Goal: Communication & Community: Answer question/provide support

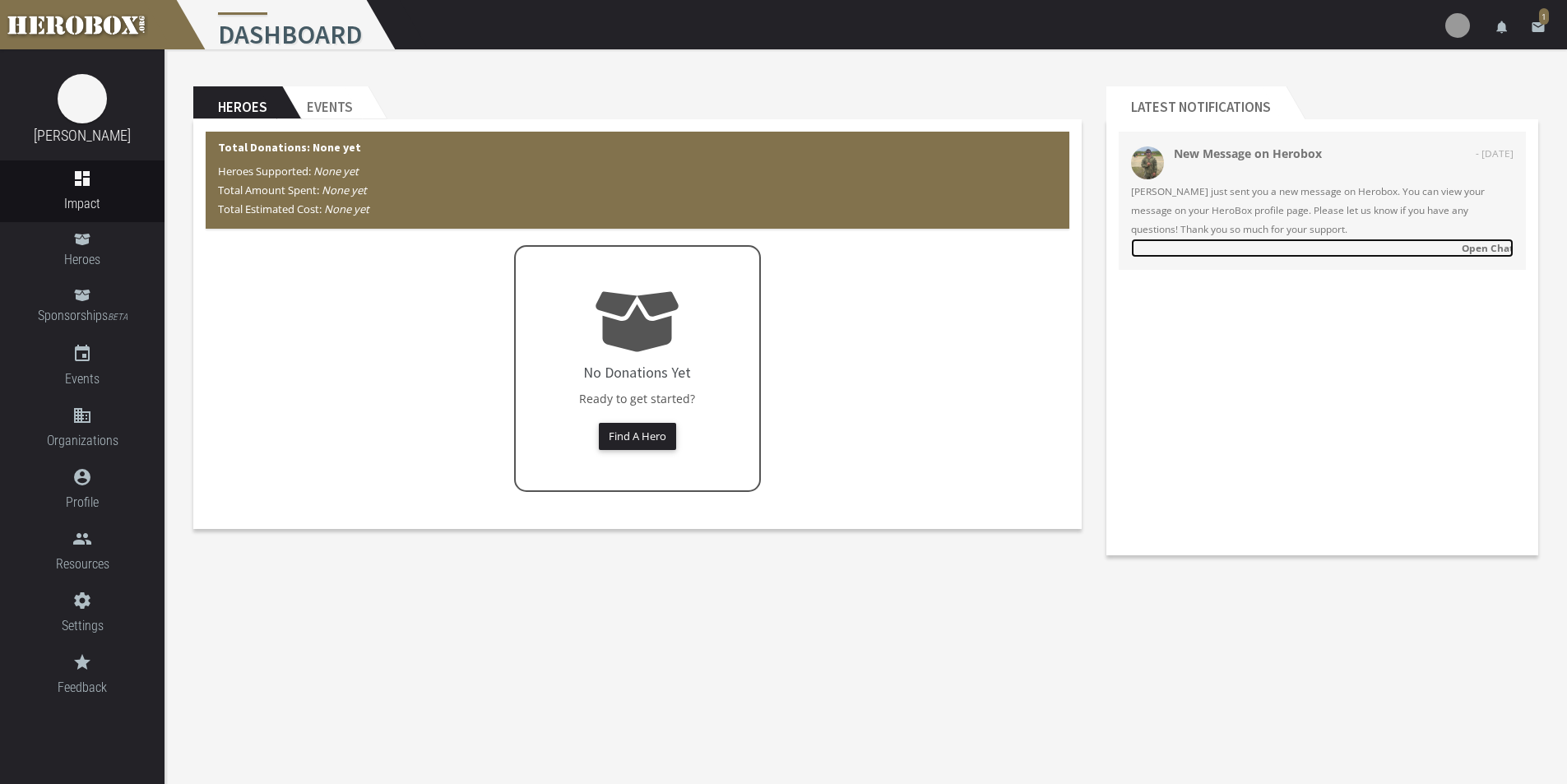
click at [1483, 243] on strong "Open Chat" at bounding box center [1487, 247] width 52 height 14
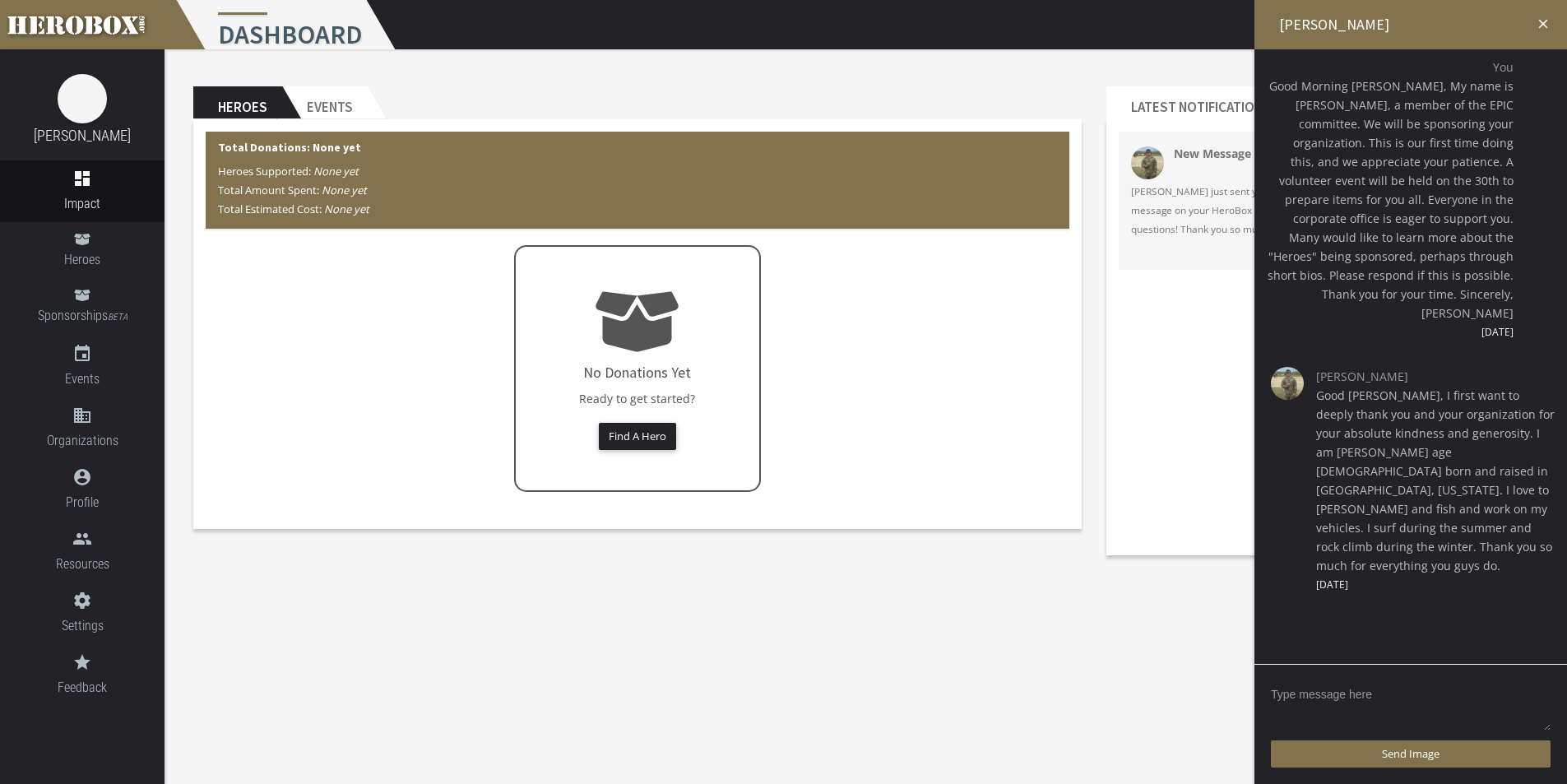
click at [1331, 692] on textarea at bounding box center [1410, 706] width 280 height 51
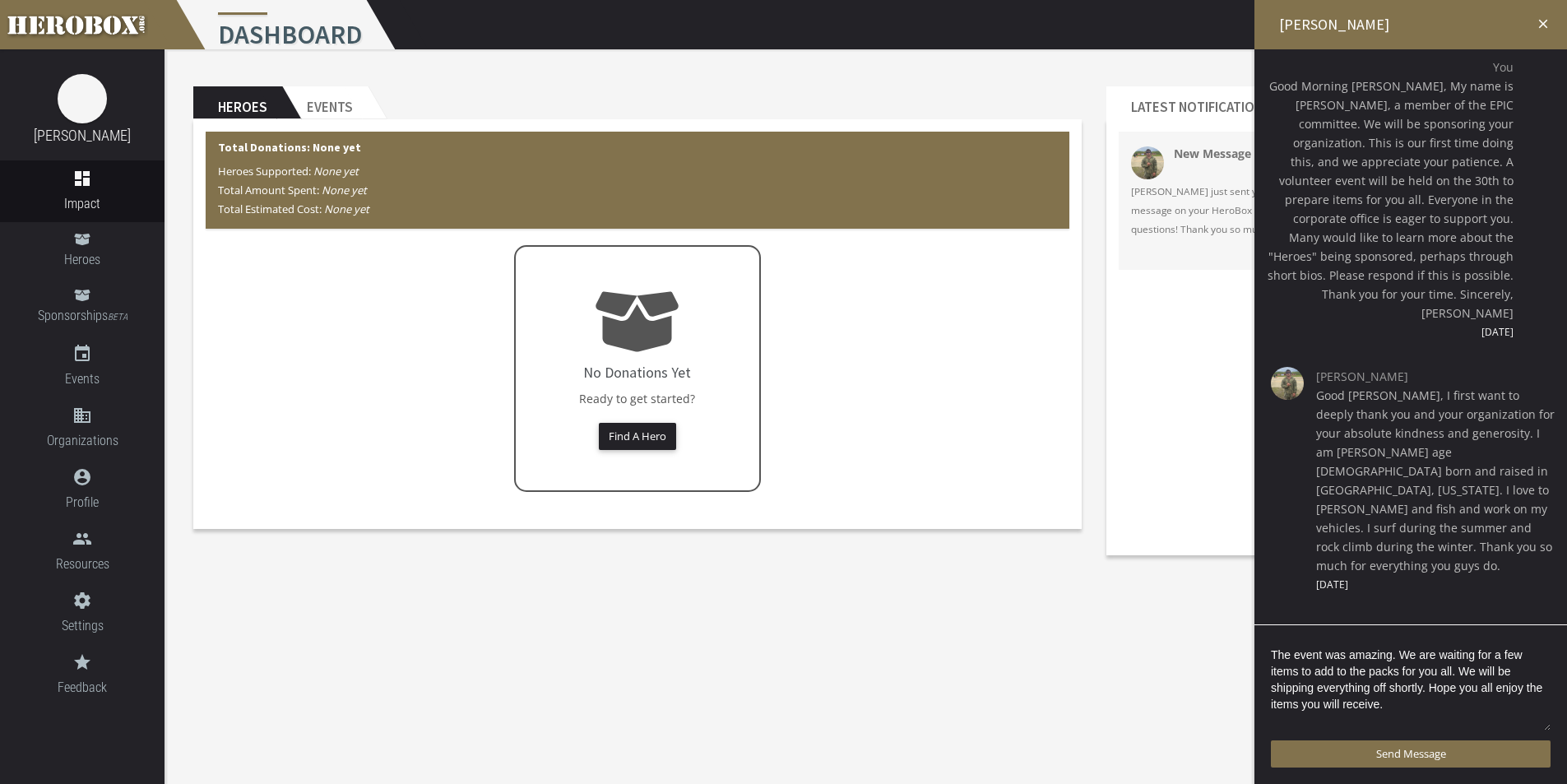
scroll to position [4, 0]
type textarea "The event was amazing. We are waiting for a few items to add to the packs for y…"
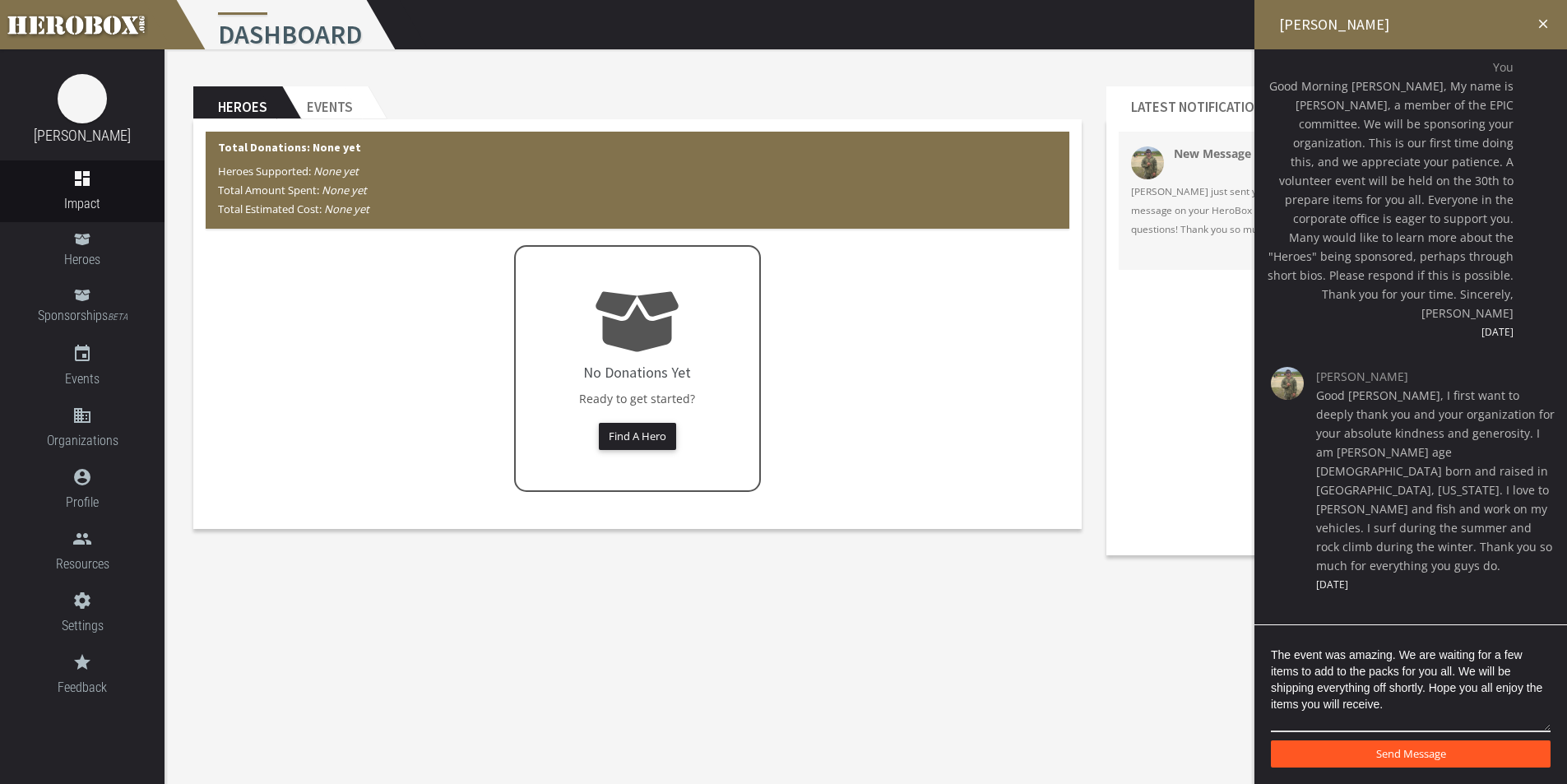
click at [1414, 759] on span "Send Message" at bounding box center [1410, 753] width 70 height 14
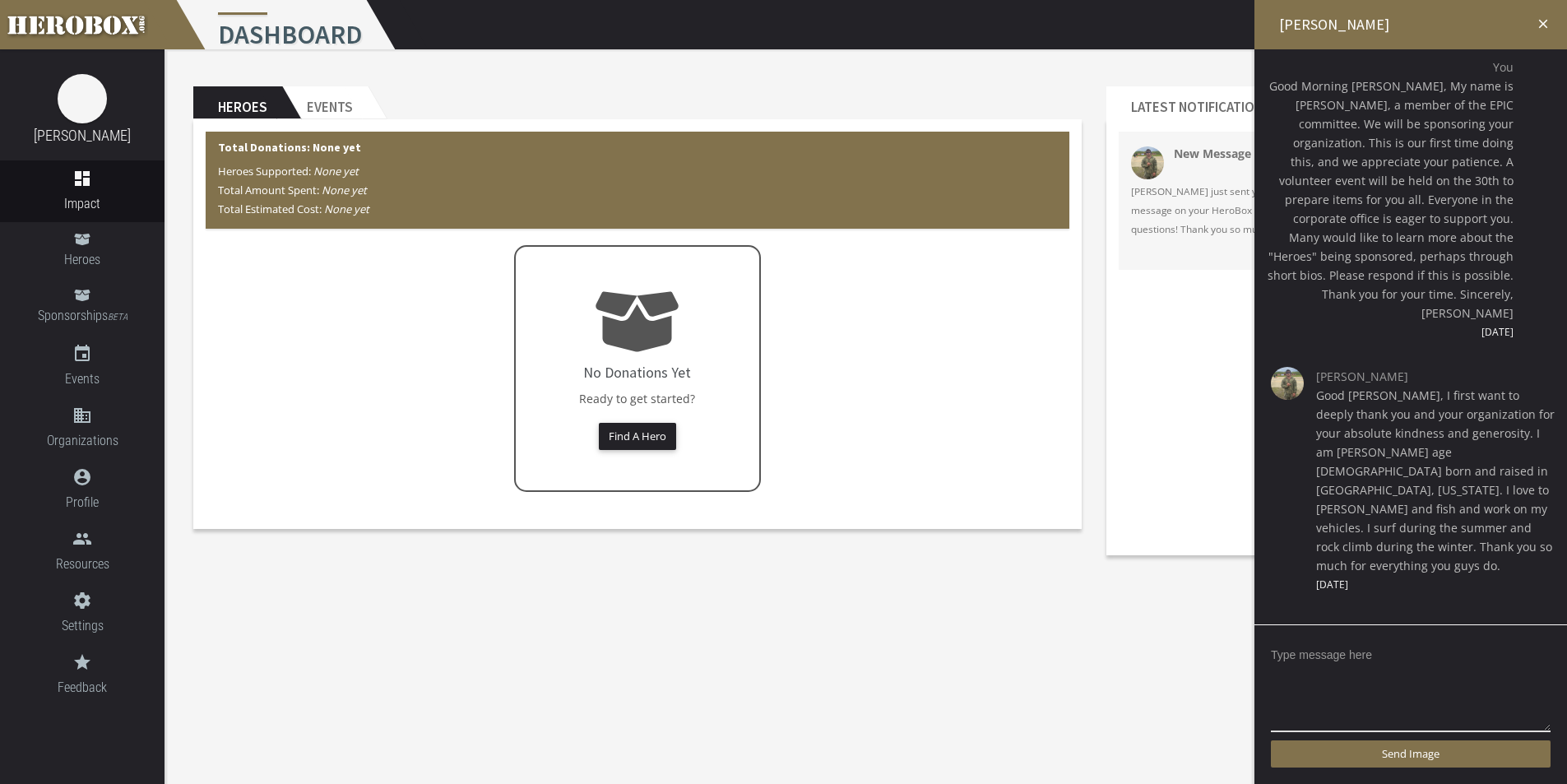
scroll to position [21, 0]
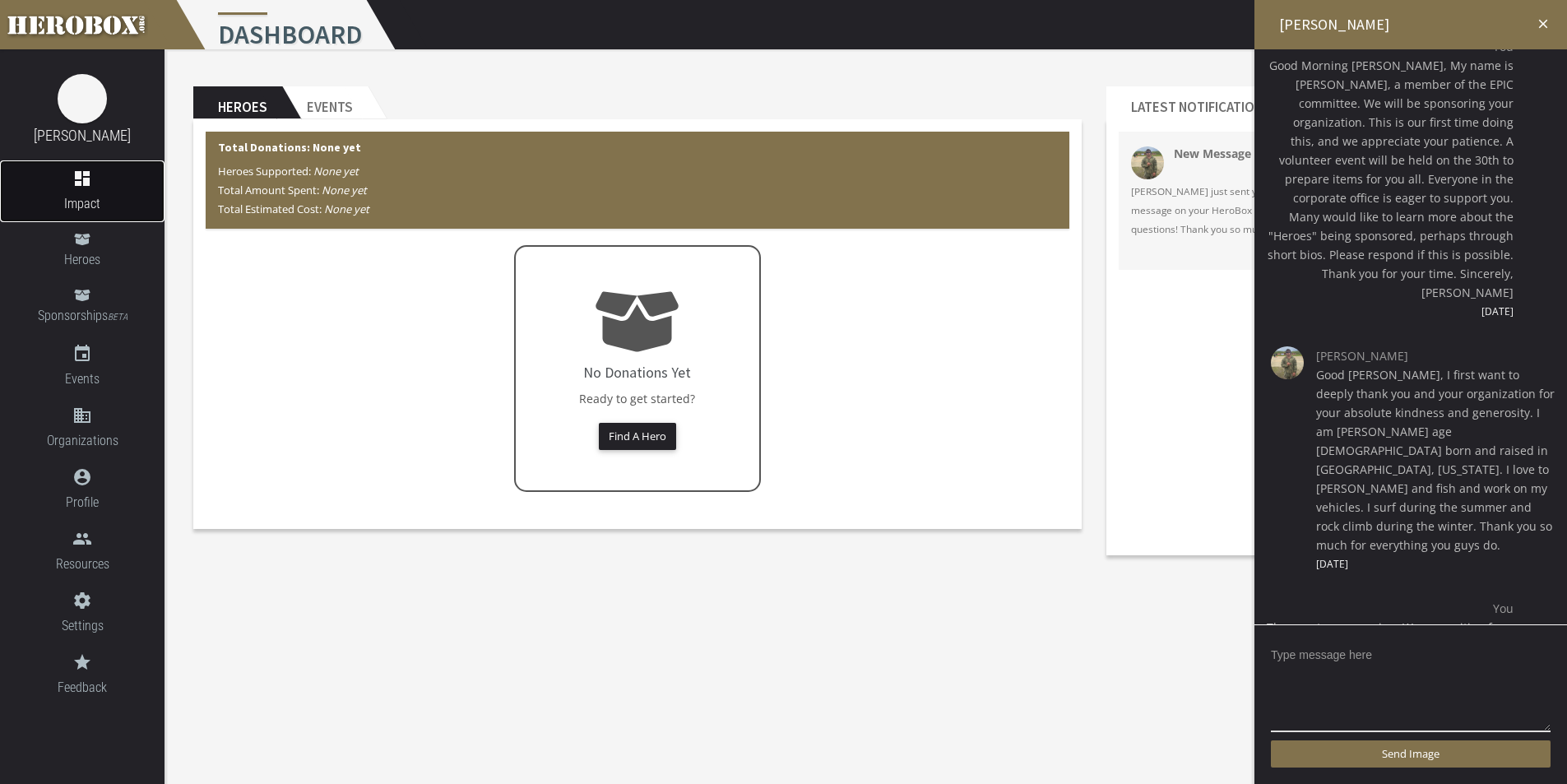
click at [92, 193] on link "dashboard Impact" at bounding box center [82, 191] width 165 height 61
click at [331, 104] on h2 "Events" at bounding box center [325, 102] width 86 height 33
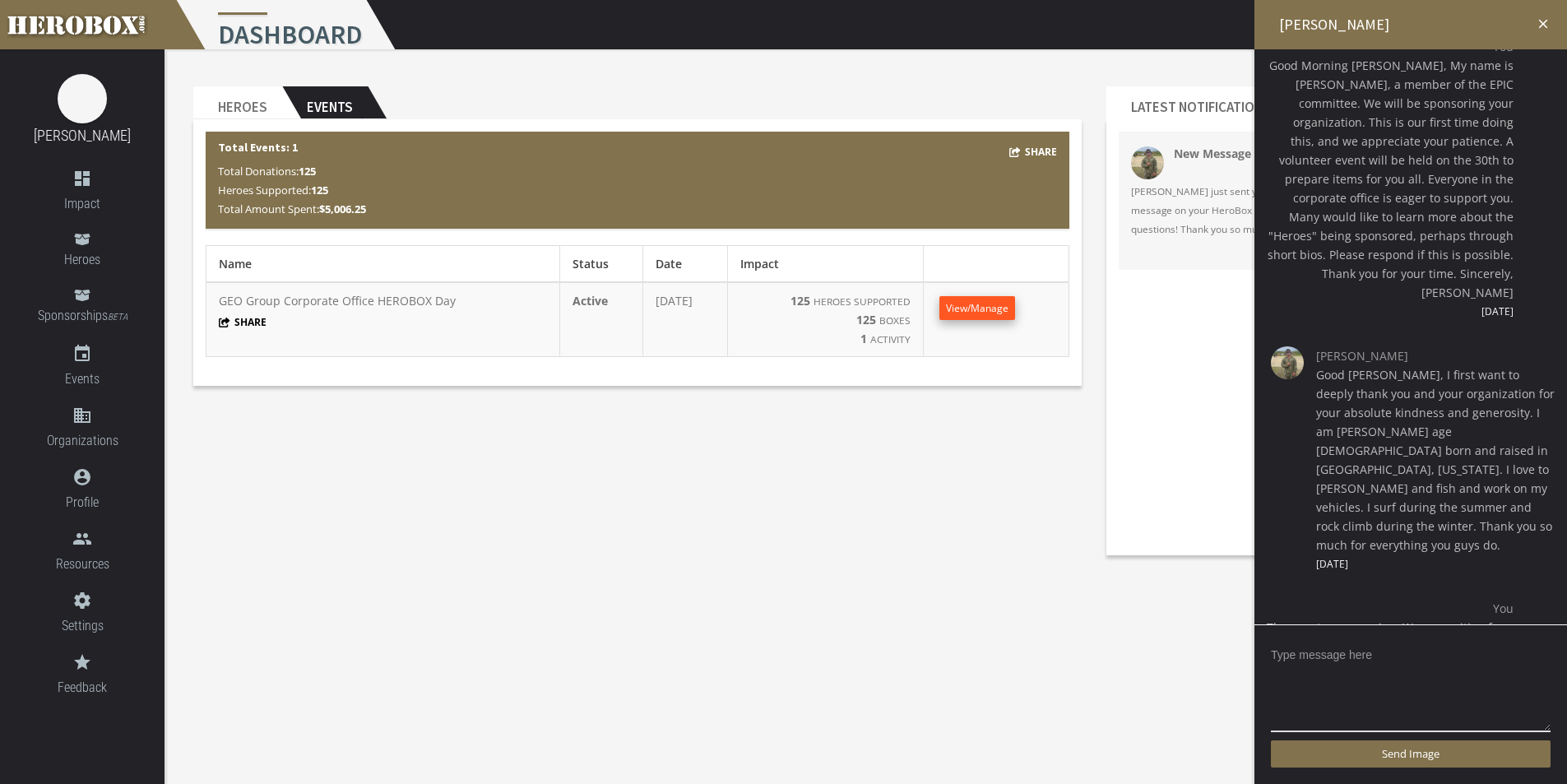
click at [993, 307] on span "View/Manage" at bounding box center [977, 307] width 62 height 14
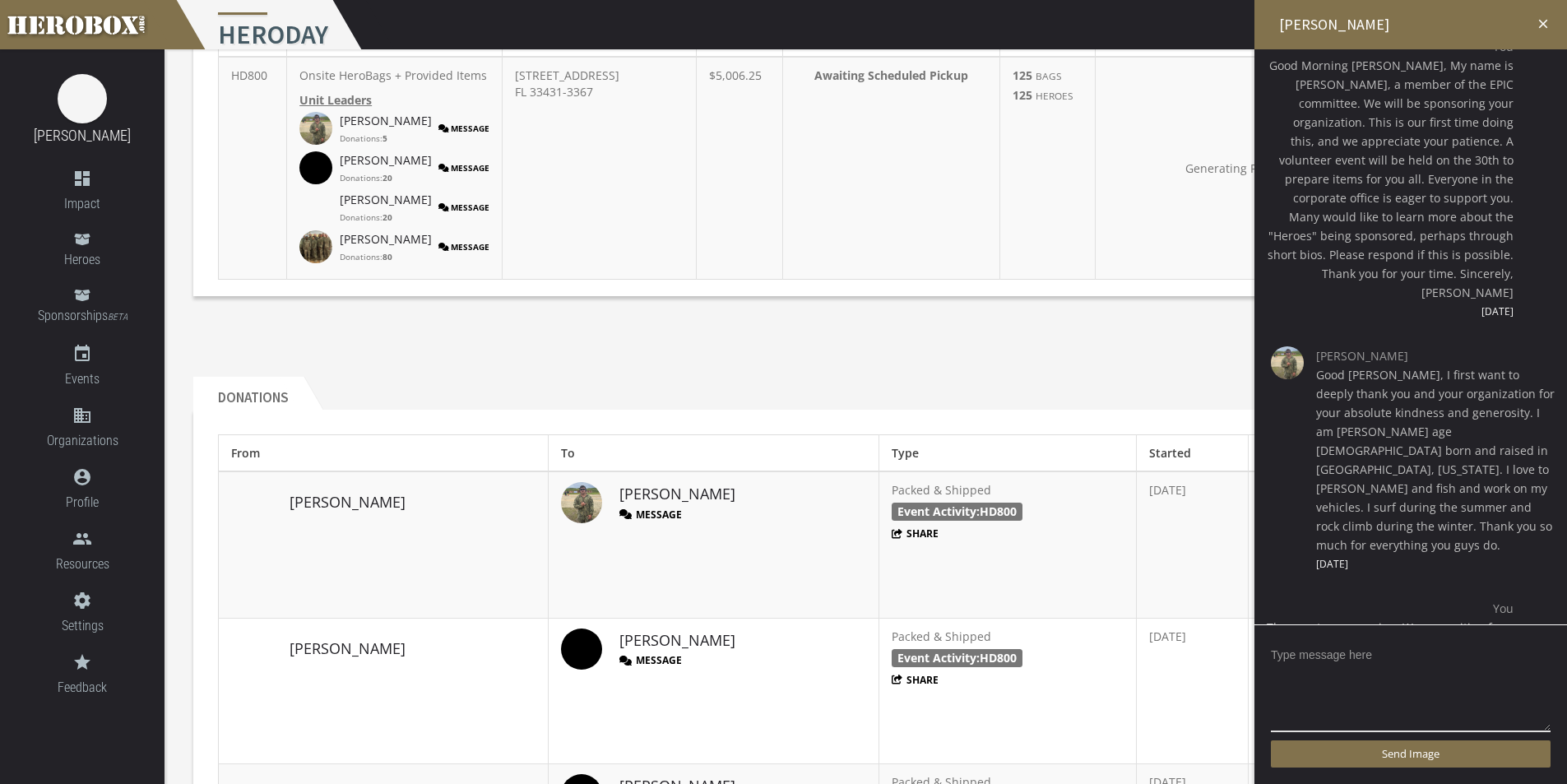
scroll to position [161, 0]
